Goal: Information Seeking & Learning: Learn about a topic

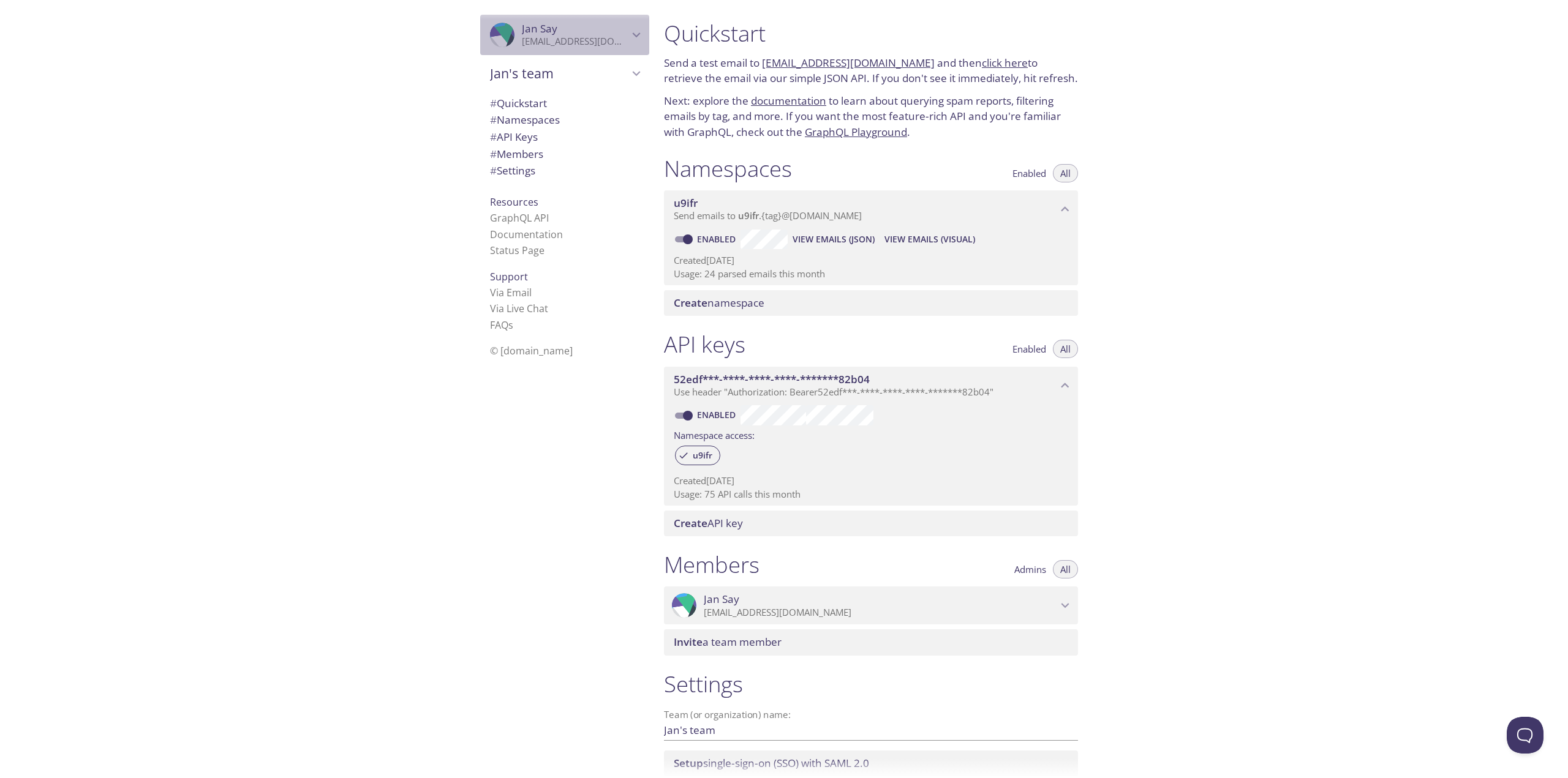
click at [630, 44] on div ".cls-1 { fill: #6d5ca8; } .cls-2 { fill: #3fc191; } .cls-3 { fill: #3b4752; } .…" at bounding box center [564, 35] width 169 height 41
click at [391, 255] on div ".cls-1 { fill: #6d5ca8; } .cls-2 { fill: #3fc191; } .cls-3 { fill: #3b4752; } .…" at bounding box center [327, 389] width 654 height 778
click at [834, 242] on span "View Emails (JSON)" at bounding box center [833, 240] width 82 height 15
click at [926, 246] on span "View Emails (Visual)" at bounding box center [930, 240] width 90 height 15
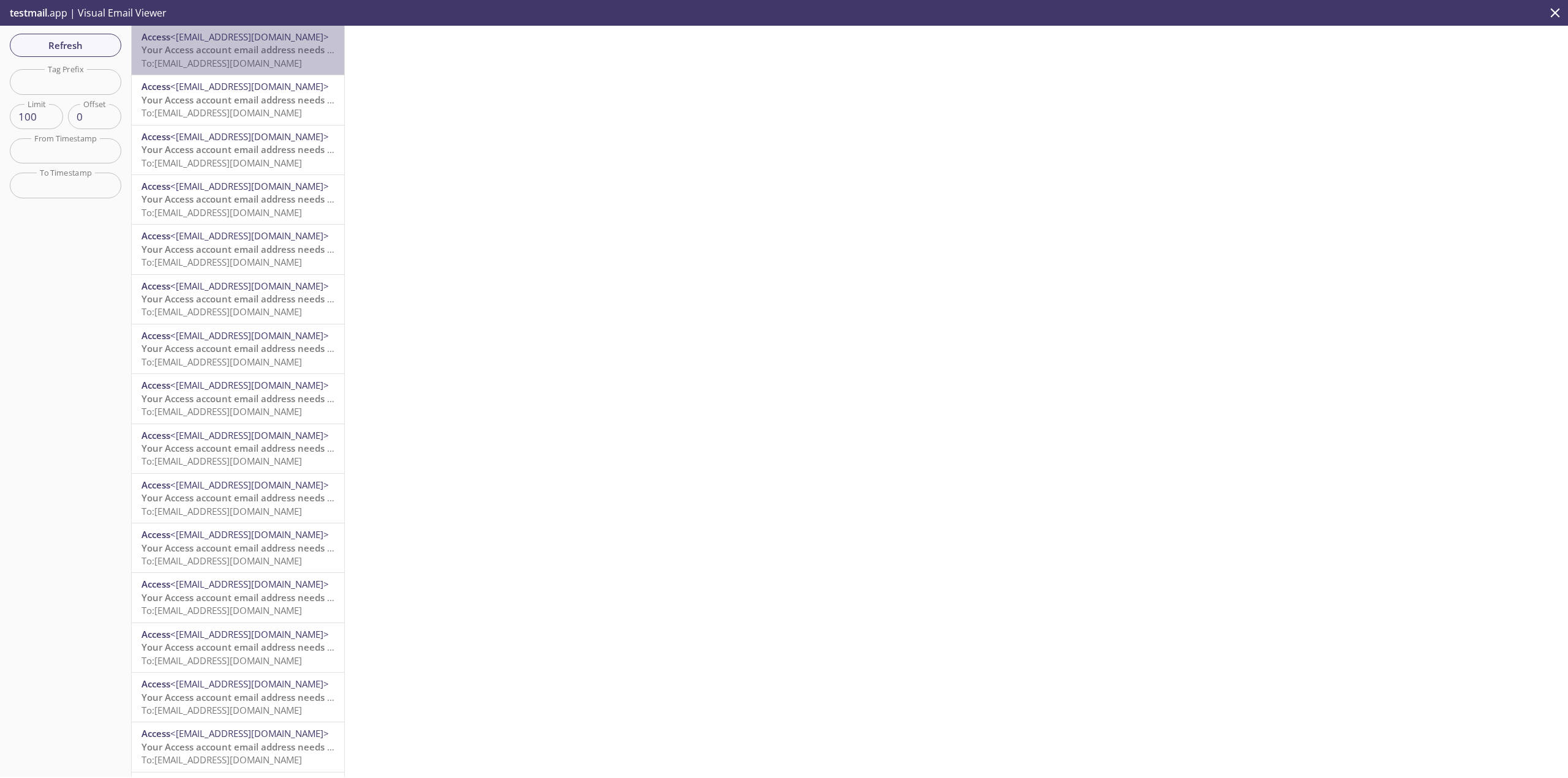
click at [268, 58] on span "To: u9ifr.janjanjan@inbox.testmail.app" at bounding box center [221, 63] width 160 height 12
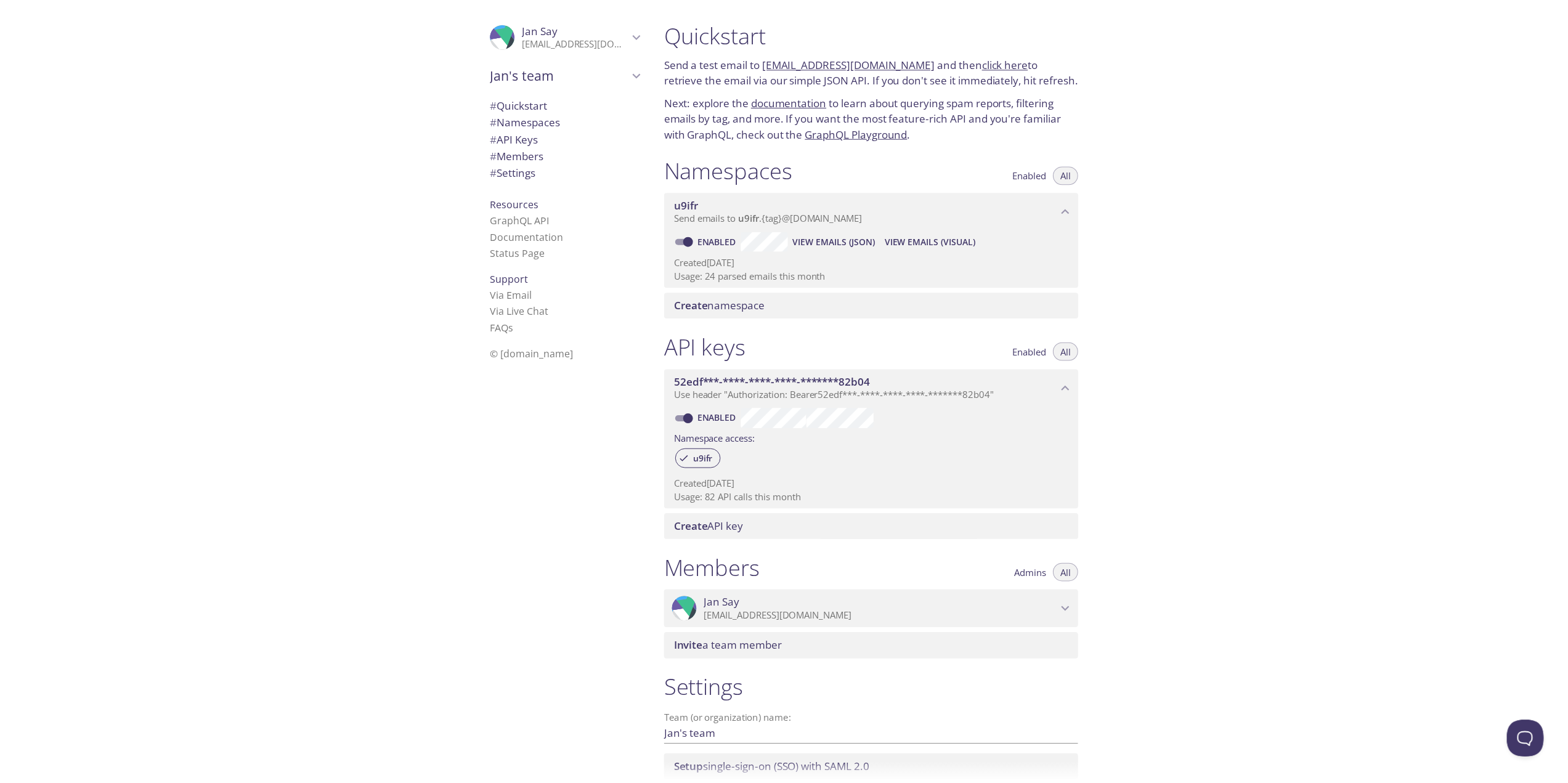
scroll to position [93, 0]
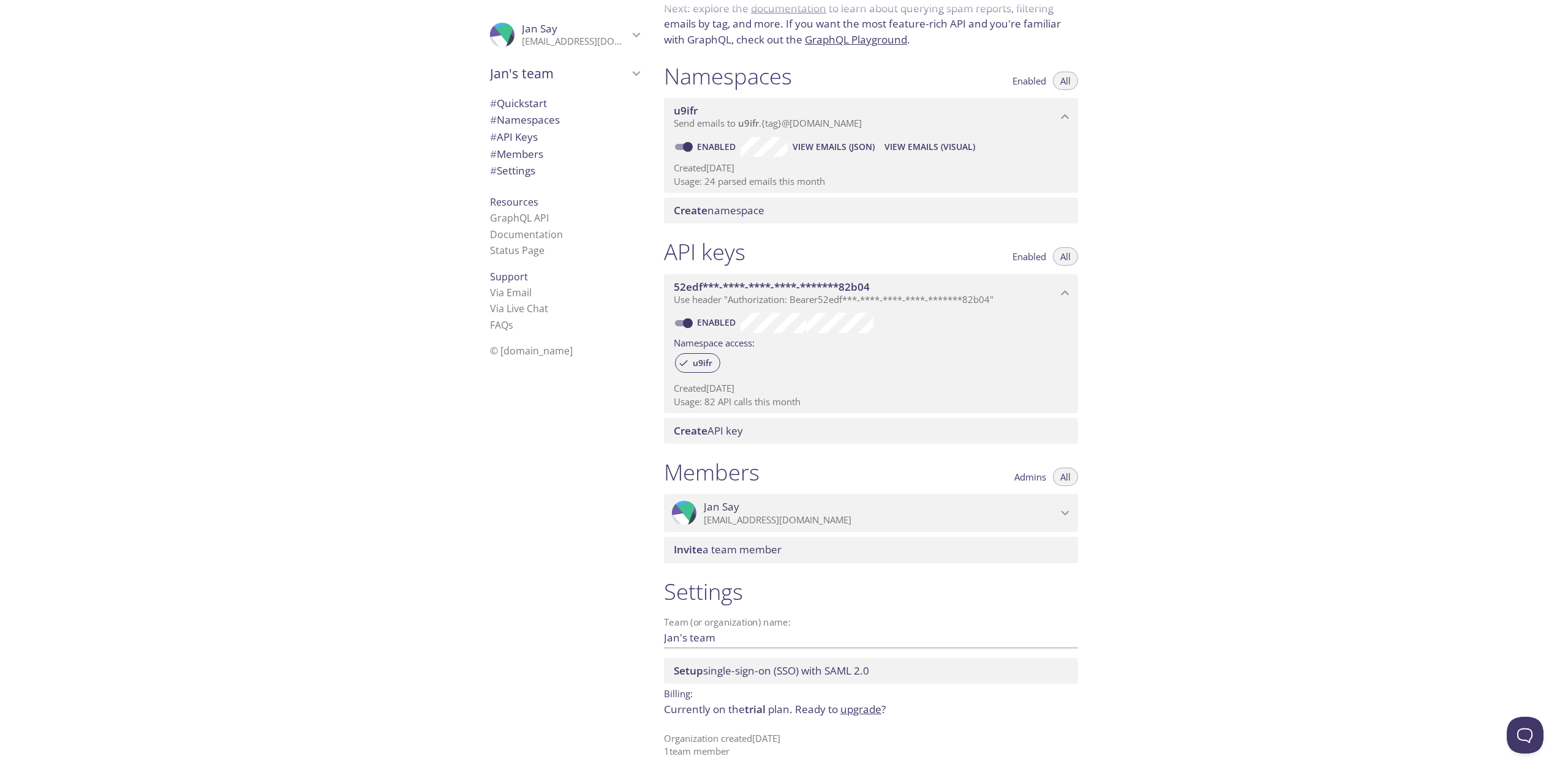
click at [858, 714] on link "upgrade" at bounding box center [861, 708] width 41 height 14
